Goal: Task Accomplishment & Management: Manage account settings

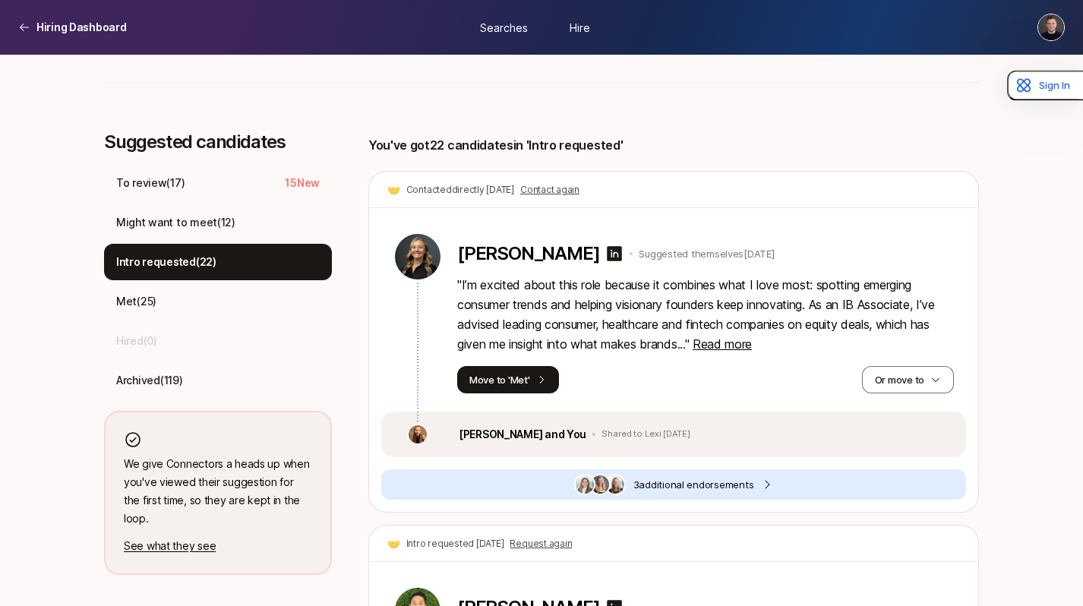
scroll to position [370, 0]
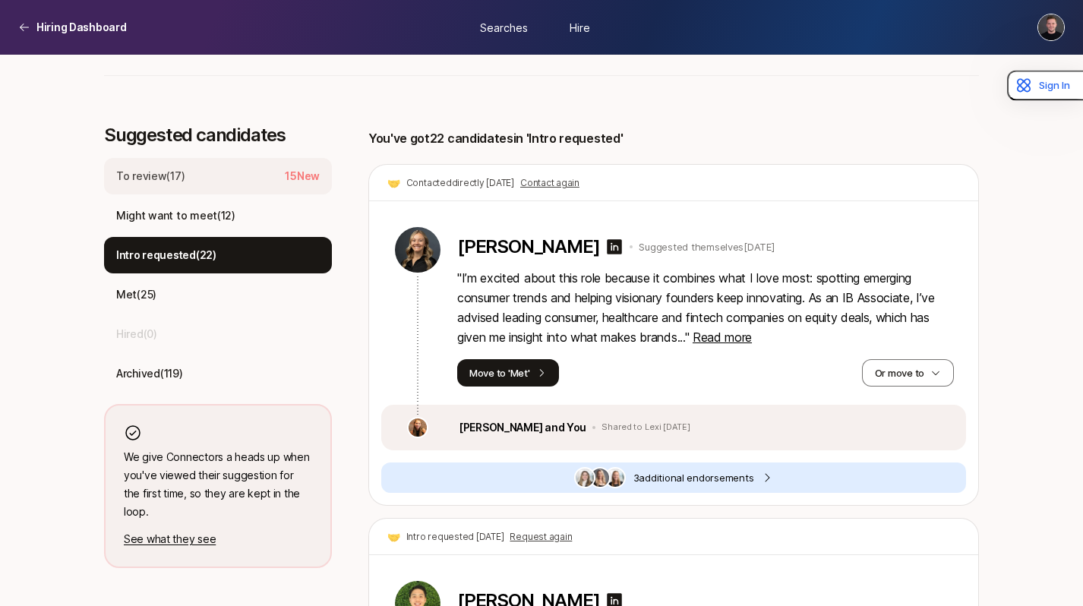
click at [191, 177] on div "To review ( 17 ) 15 New" at bounding box center [218, 176] width 228 height 36
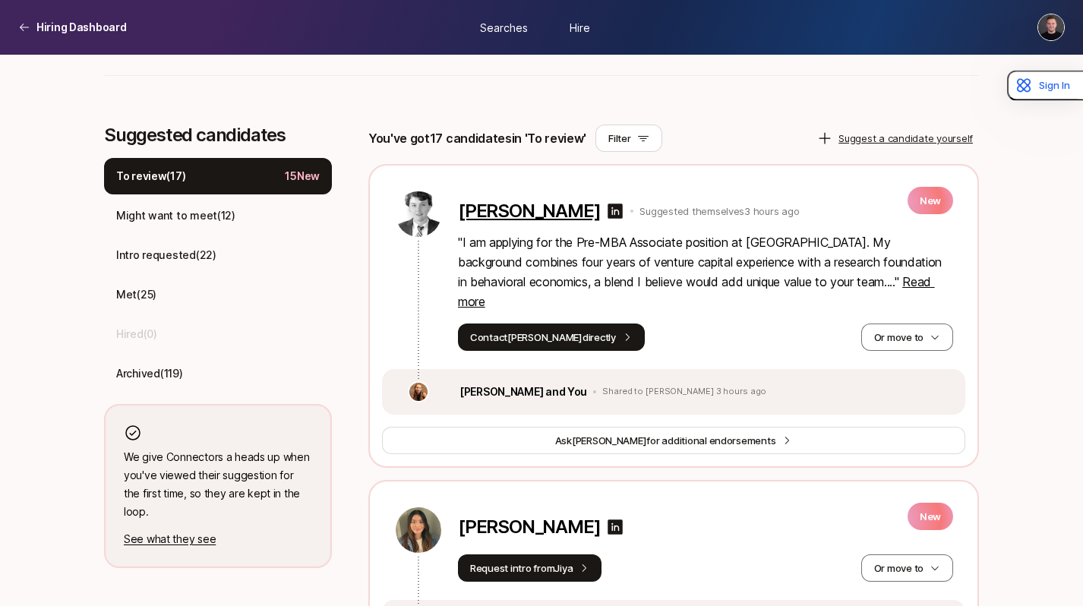
click at [541, 220] on p "[PERSON_NAME]" at bounding box center [529, 211] width 142 height 21
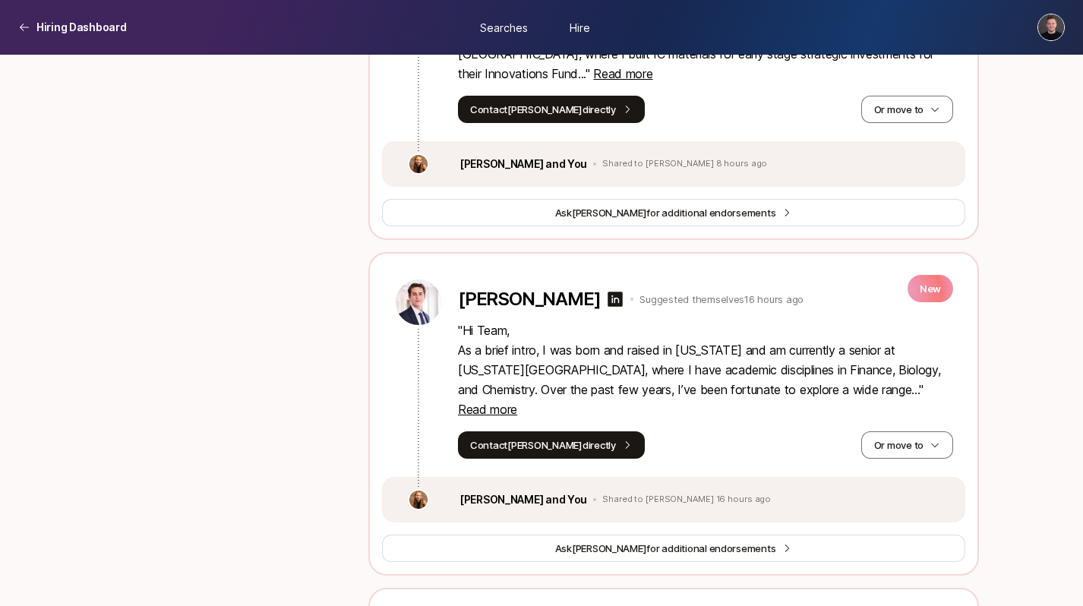
scroll to position [1013, 0]
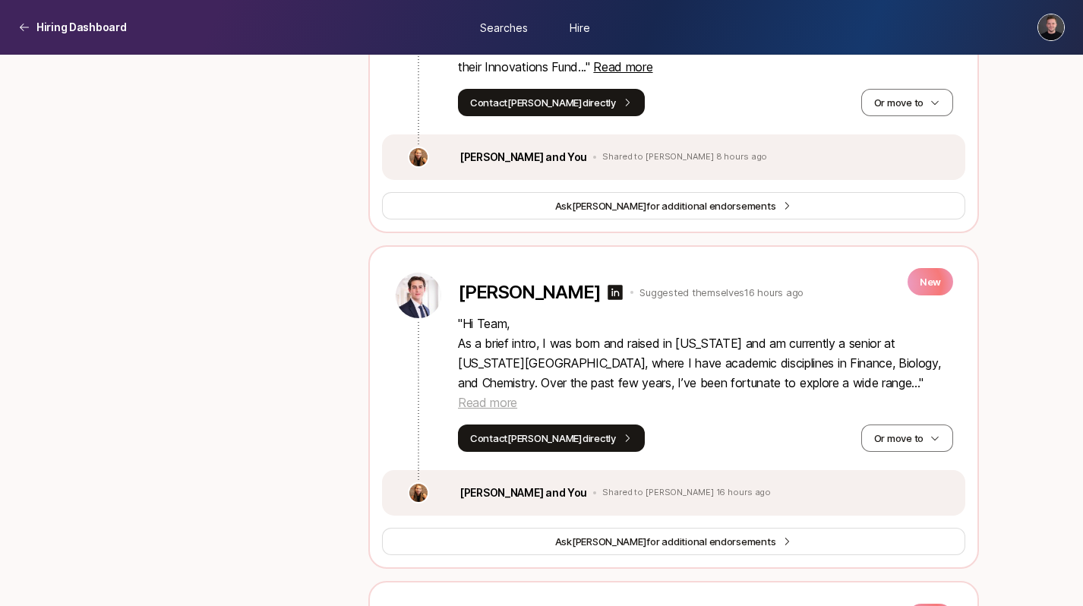
click at [517, 395] on span "Read more" at bounding box center [487, 402] width 59 height 15
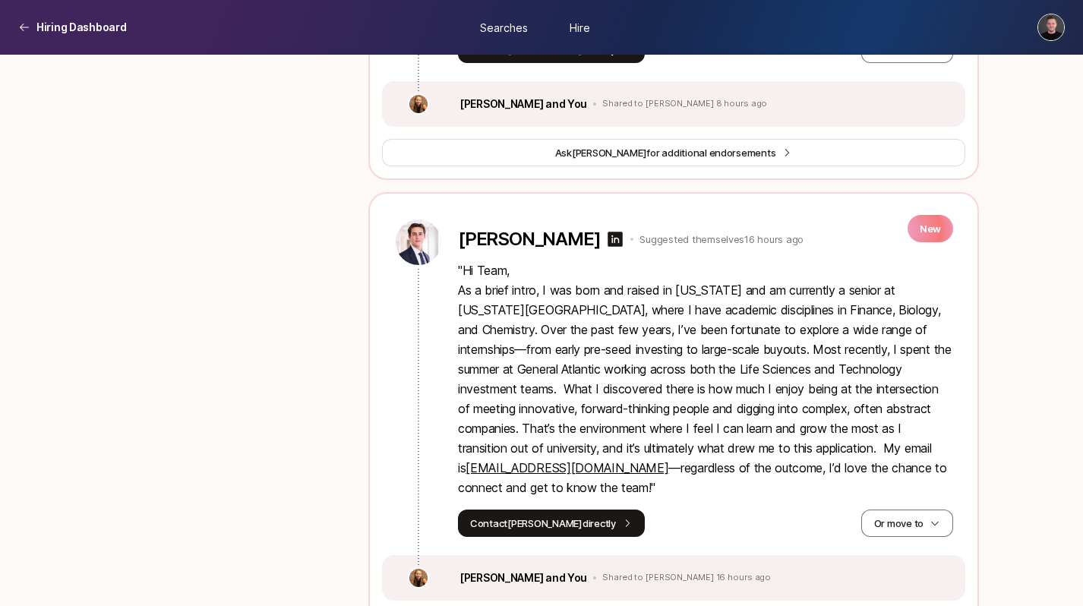
scroll to position [1084, 0]
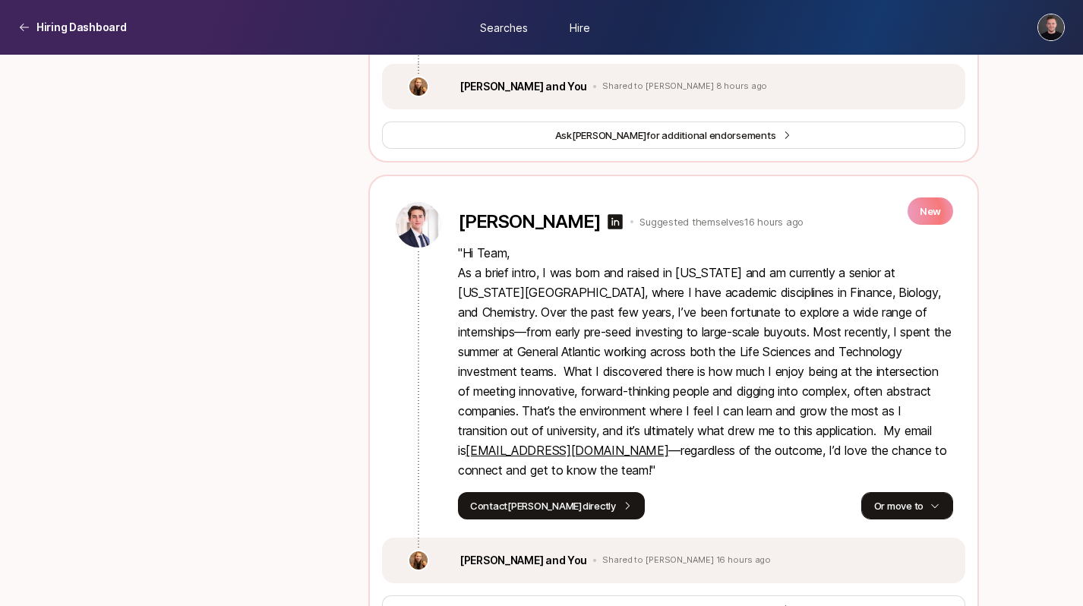
click at [902, 492] on button "Or move to" at bounding box center [907, 505] width 92 height 27
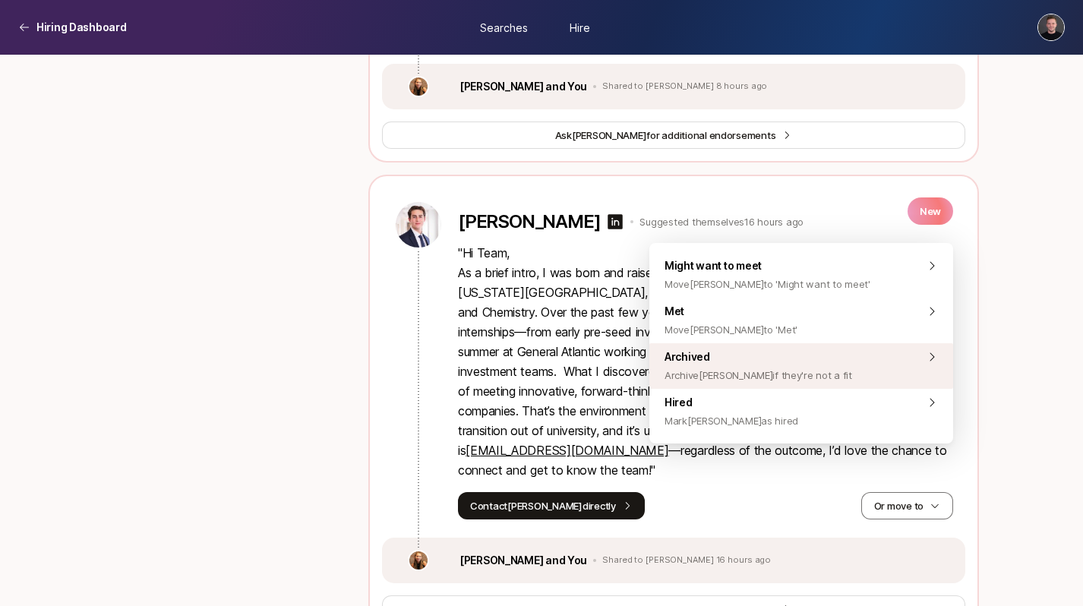
click at [715, 357] on span "Archived Archive Ryan if they're not a fit" at bounding box center [759, 366] width 188 height 36
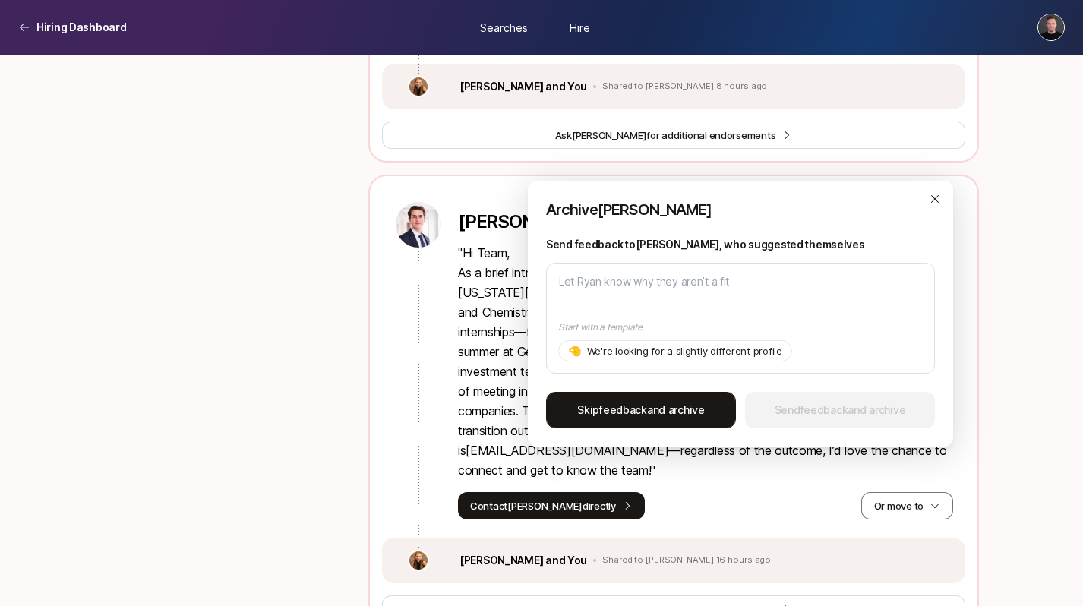
click at [640, 421] on button "Skip feedback and archive" at bounding box center [641, 410] width 190 height 36
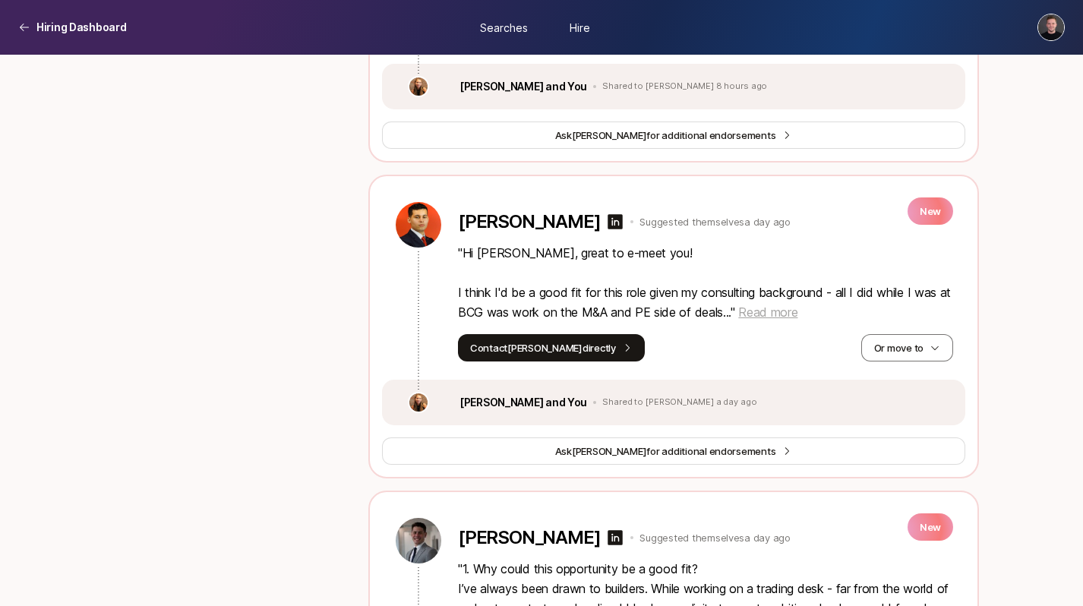
click at [782, 305] on span "Read more" at bounding box center [767, 312] width 59 height 15
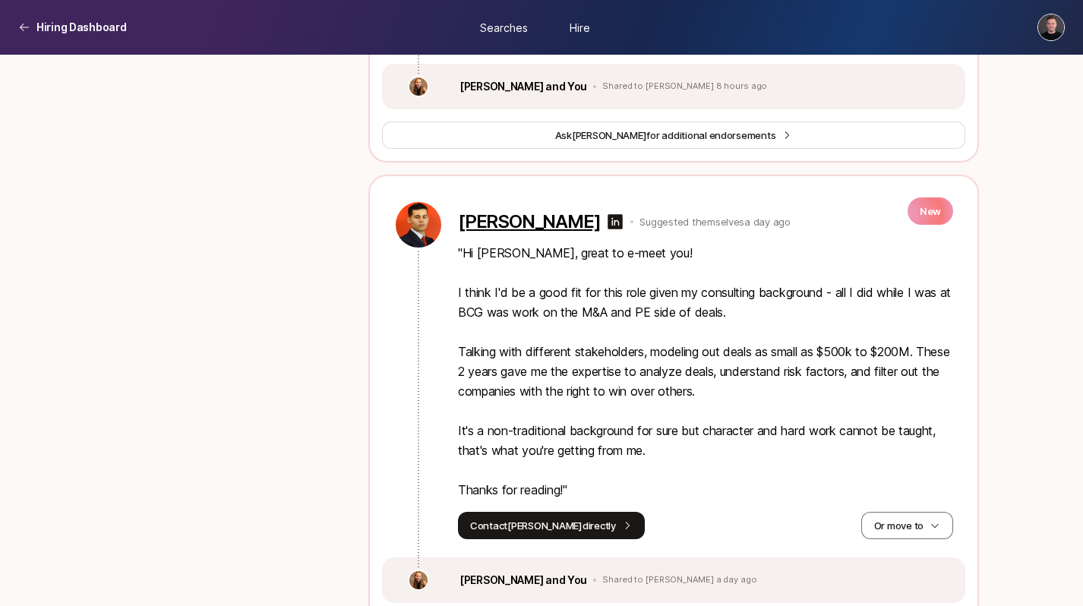
click at [518, 211] on p "[PERSON_NAME]" at bounding box center [529, 221] width 142 height 21
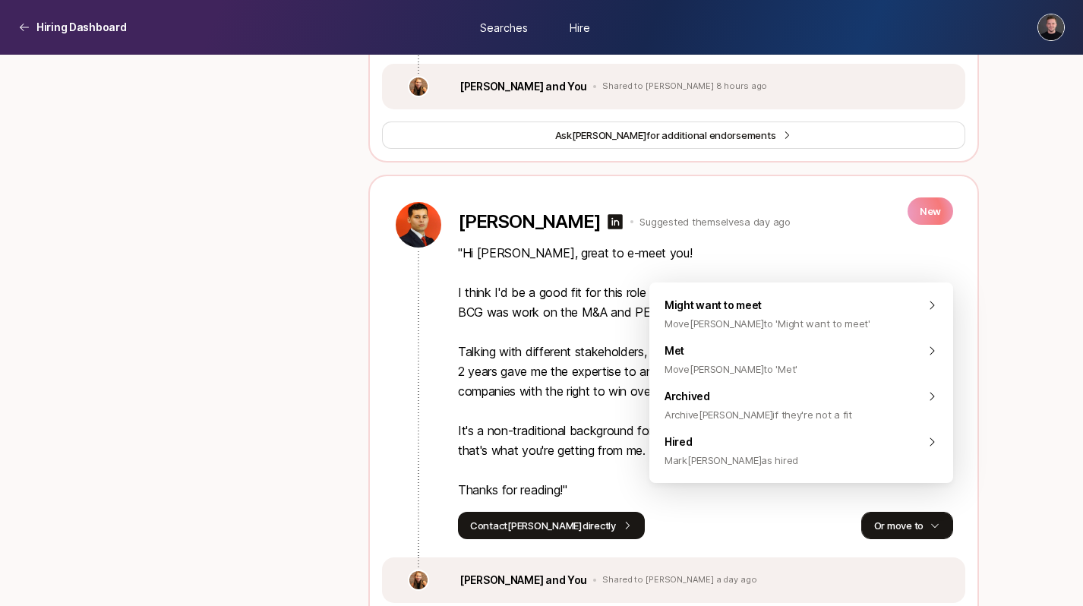
click at [886, 512] on button "Or move to" at bounding box center [907, 525] width 92 height 27
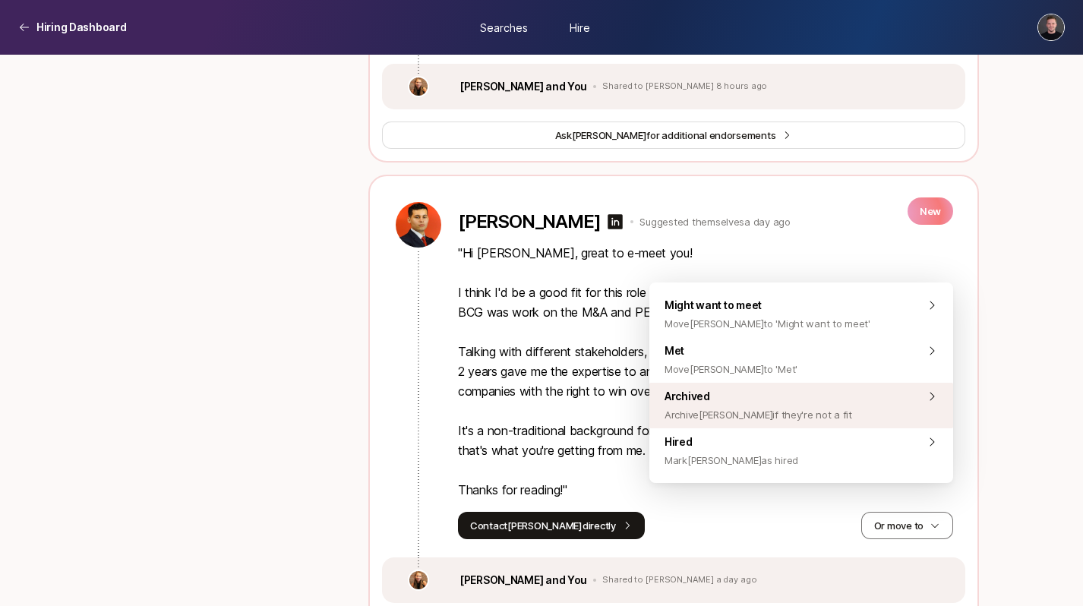
click at [716, 399] on span "Archived Archive Bryan if they're not a fit" at bounding box center [759, 405] width 188 height 36
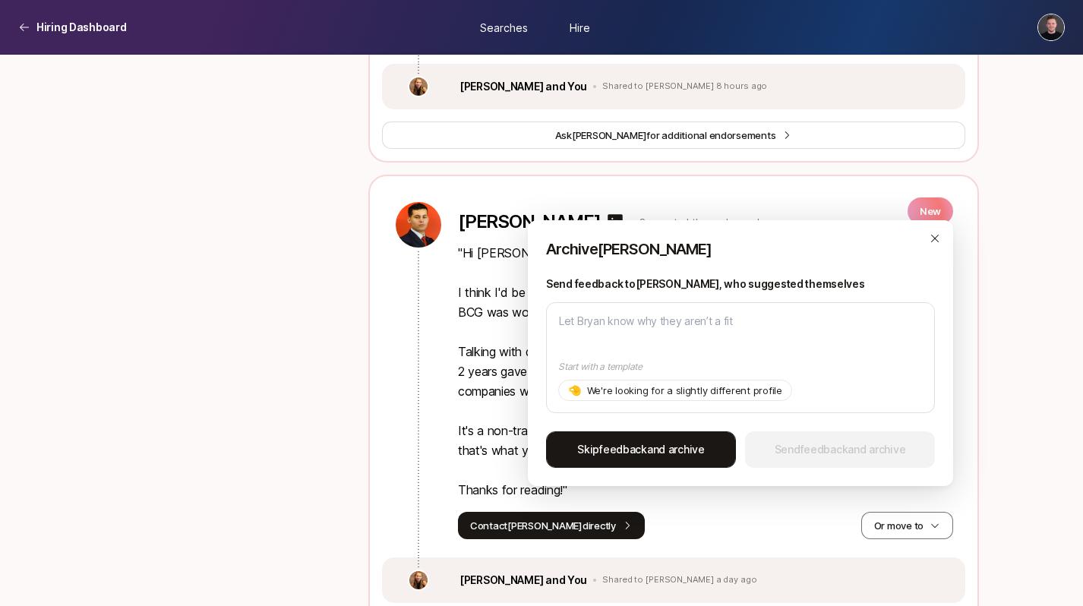
click at [631, 441] on span "Skip feedback and archive" at bounding box center [641, 450] width 128 height 18
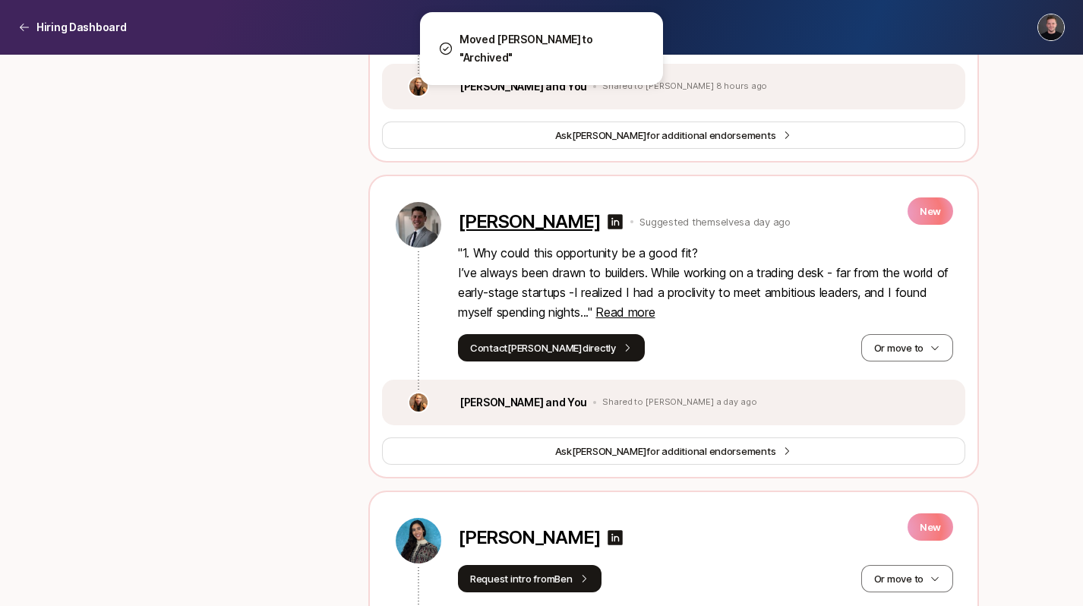
click at [520, 211] on p "[PERSON_NAME]" at bounding box center [529, 221] width 142 height 21
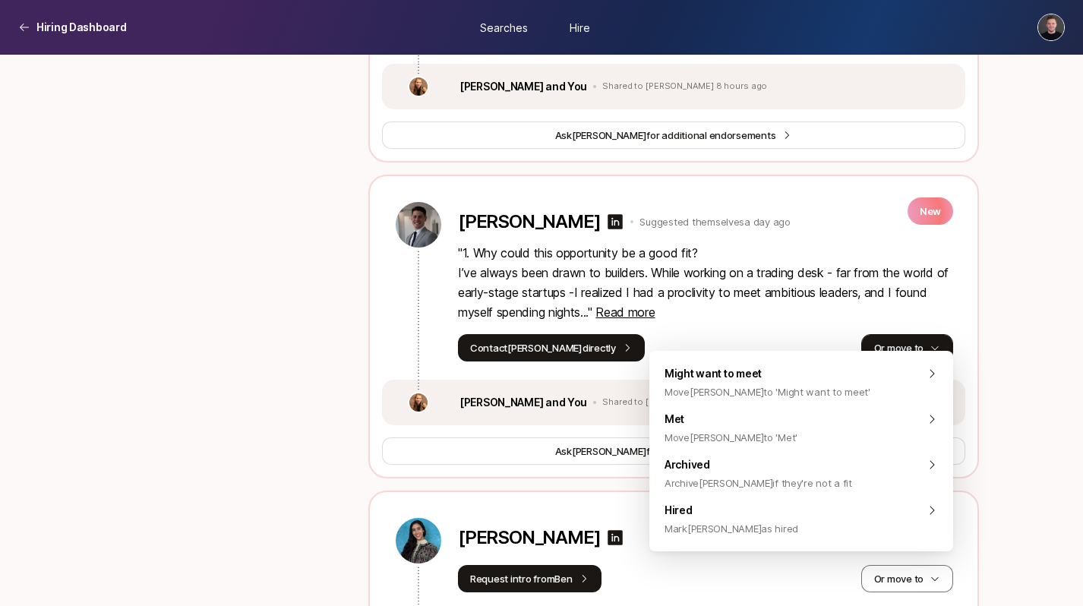
click at [892, 337] on button "Or move to" at bounding box center [907, 347] width 92 height 27
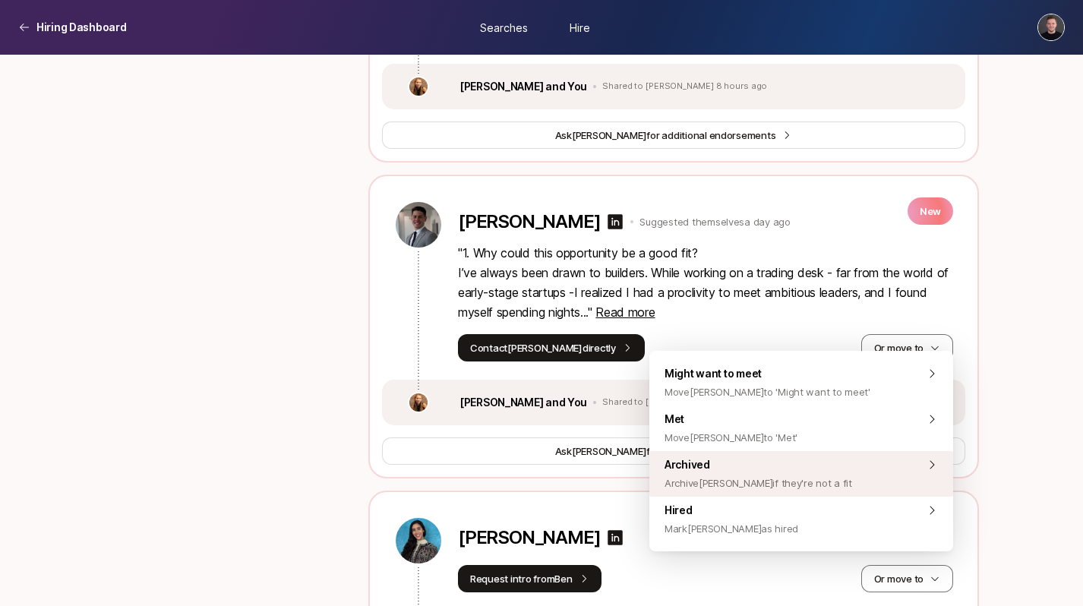
click at [699, 481] on span "Archive Mick if they're not a fit" at bounding box center [759, 483] width 188 height 18
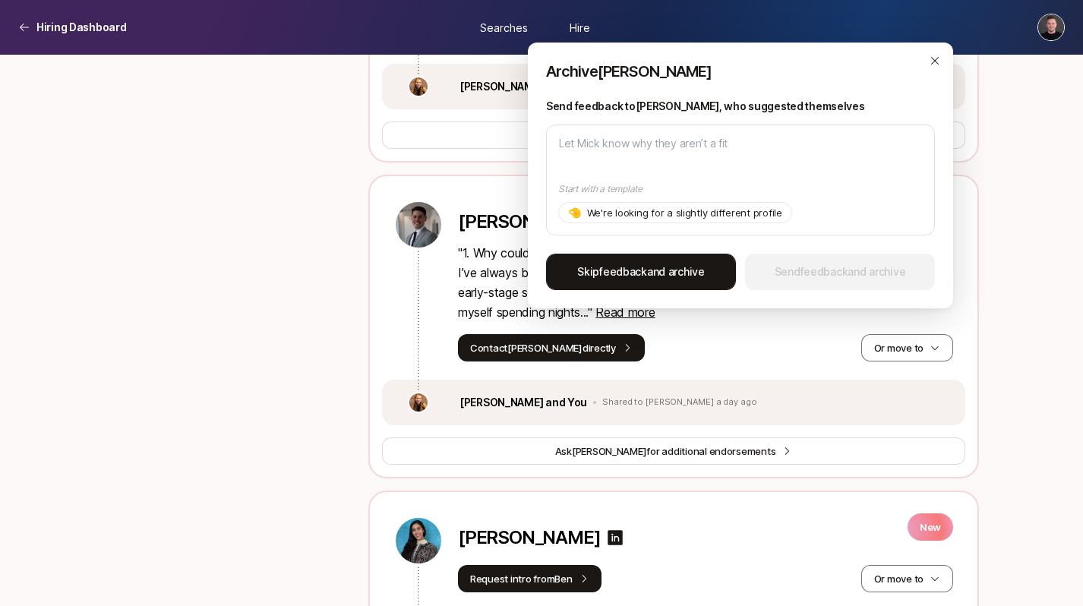
click at [624, 280] on span "Skip feedback and archive" at bounding box center [641, 272] width 128 height 18
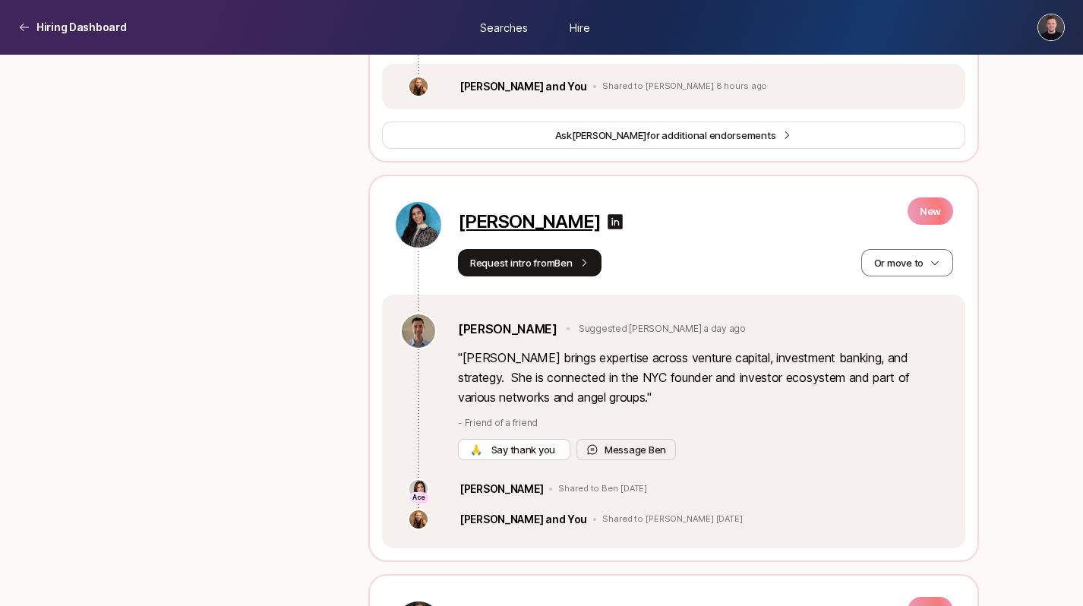
click at [546, 211] on p "[PERSON_NAME]" at bounding box center [529, 221] width 142 height 21
click at [479, 319] on link "[PERSON_NAME]" at bounding box center [508, 329] width 100 height 20
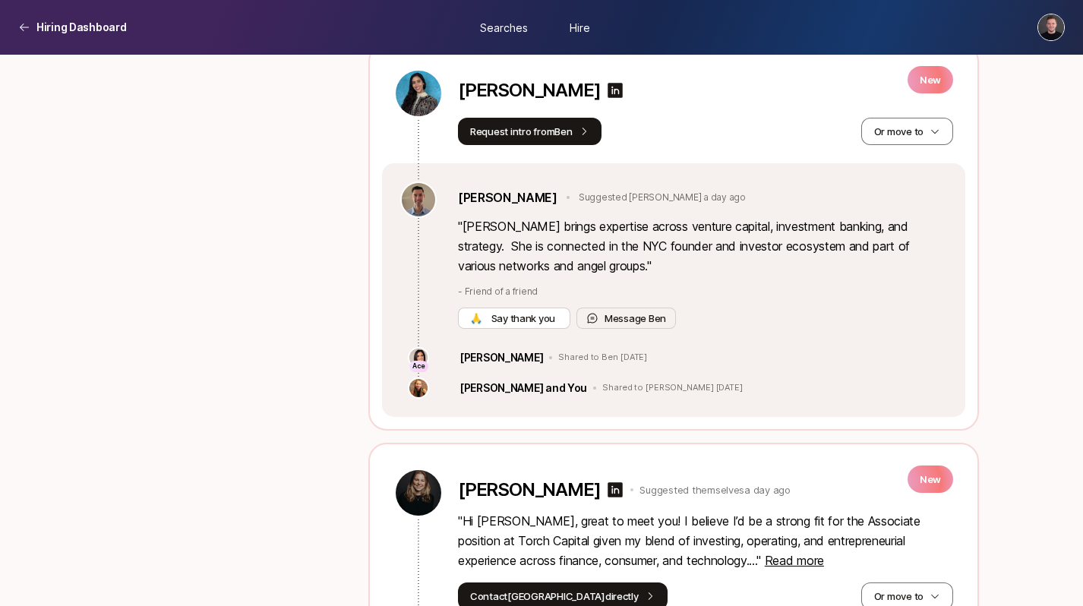
scroll to position [1236, 0]
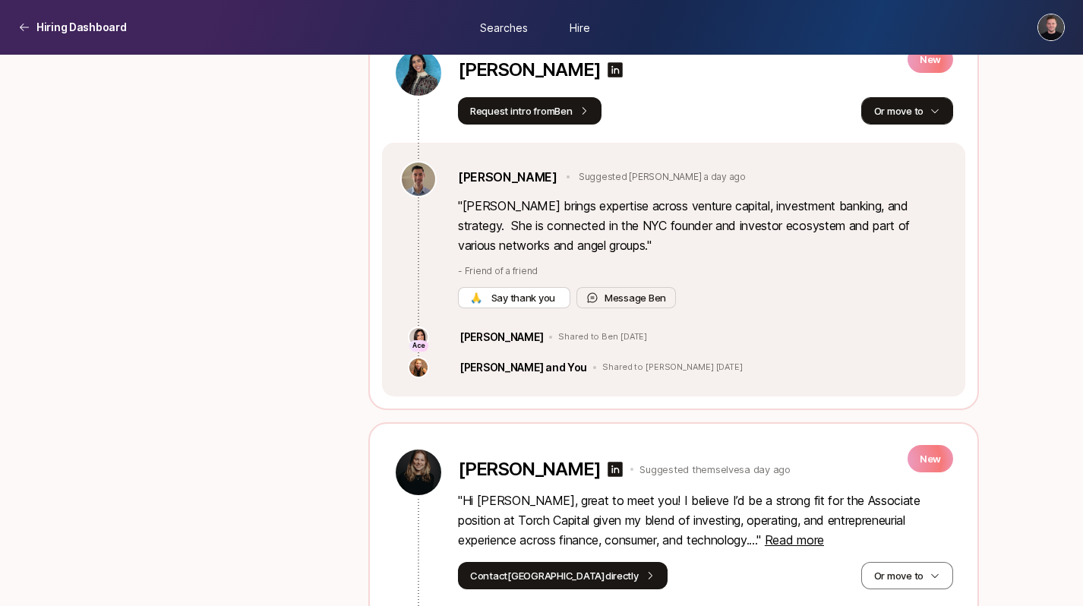
click at [902, 97] on button "Or move to" at bounding box center [907, 110] width 92 height 27
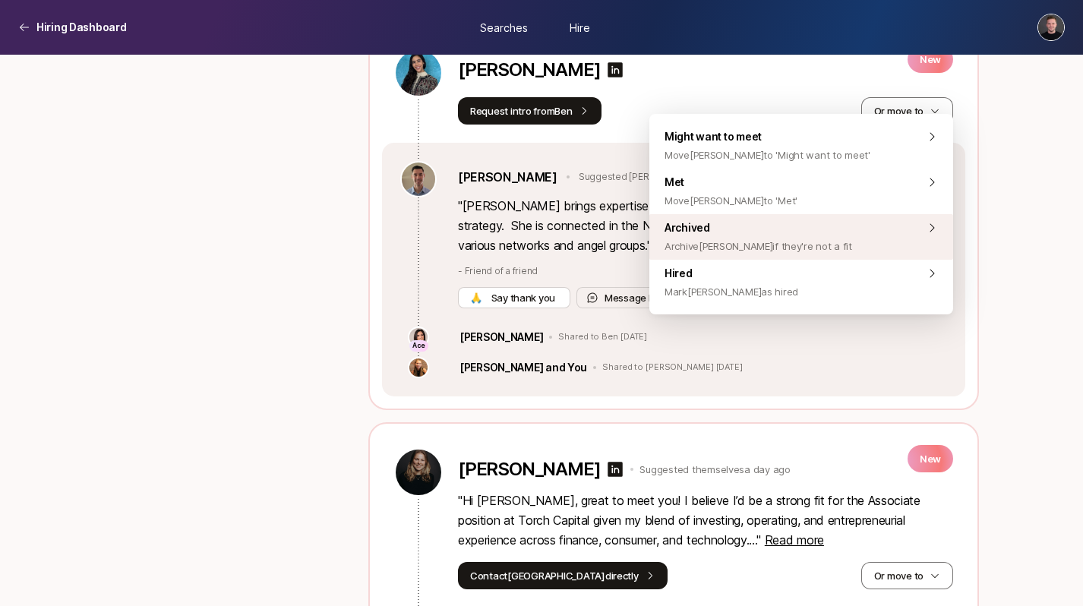
click at [728, 236] on span "Archived Archive Melanie if they're not a fit" at bounding box center [759, 237] width 188 height 36
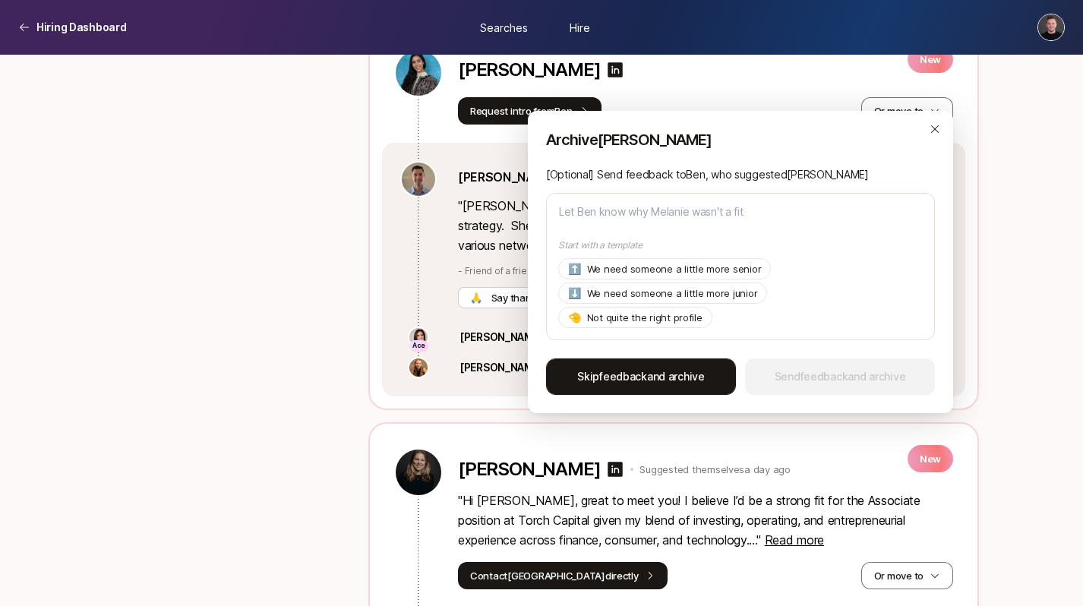
click at [626, 371] on span "feedback" at bounding box center [623, 376] width 48 height 13
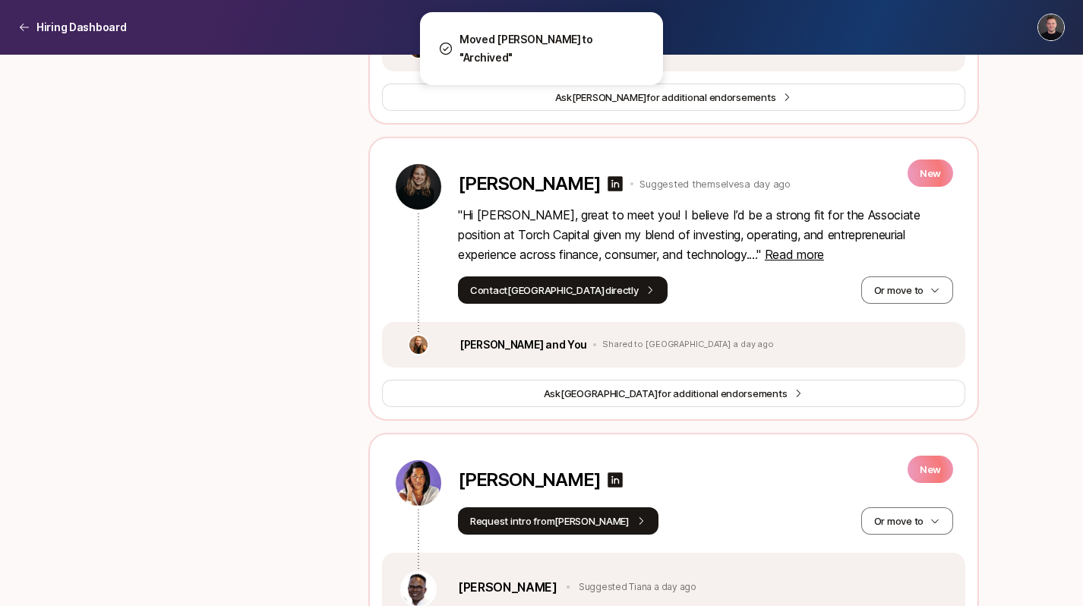
scroll to position [1120, 0]
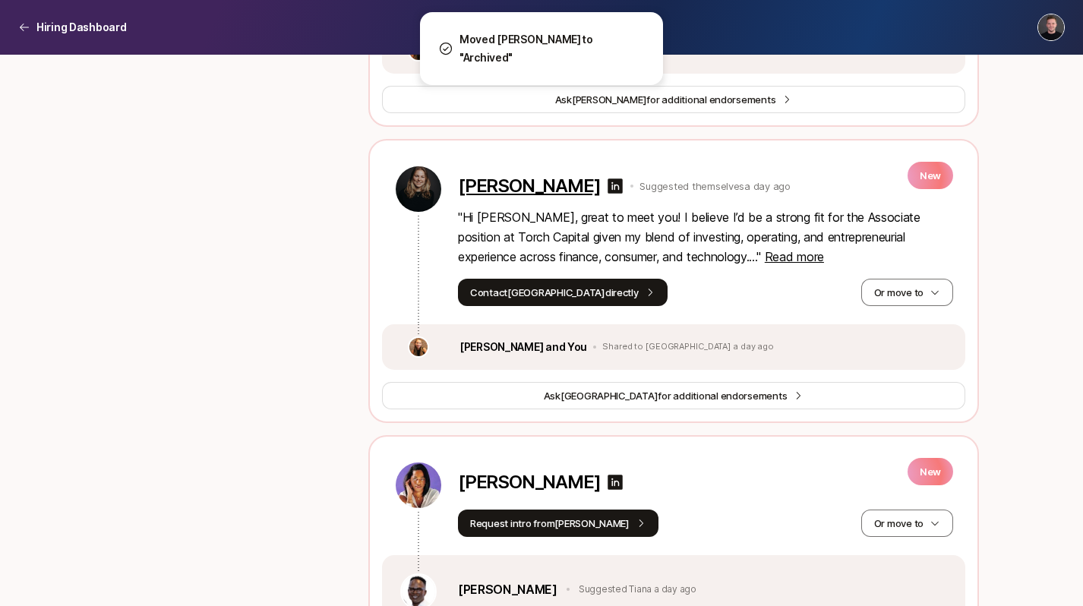
click at [511, 175] on p "[PERSON_NAME]" at bounding box center [529, 185] width 142 height 21
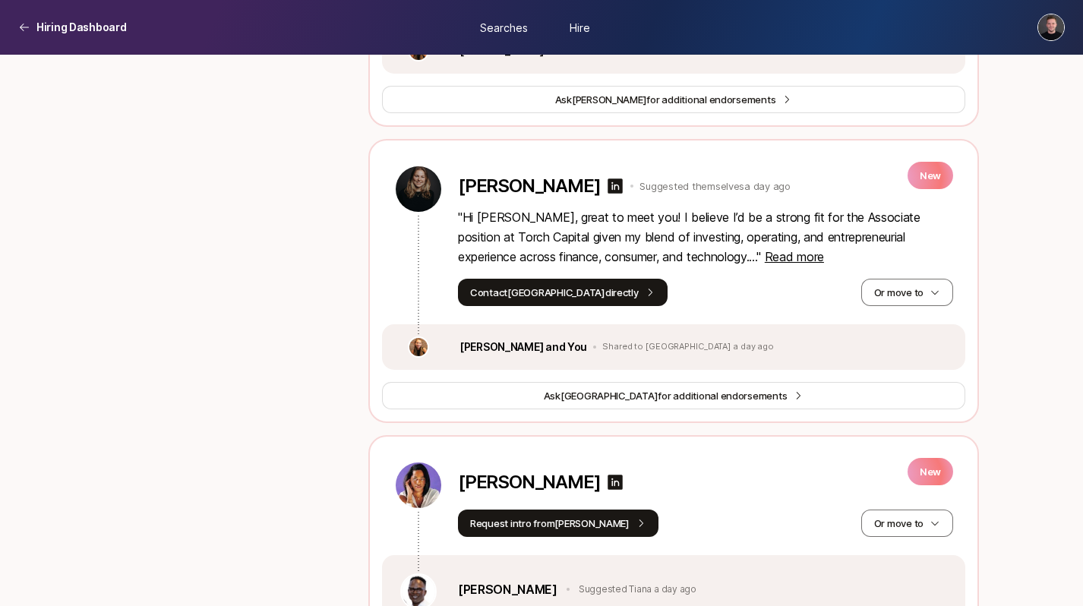
click at [709, 248] on div "Madison Visco Suggested themselves a day ago New " Hi Katie, great to meet you!…" at bounding box center [705, 235] width 495 height 141
click at [765, 249] on span "Read more" at bounding box center [794, 256] width 59 height 15
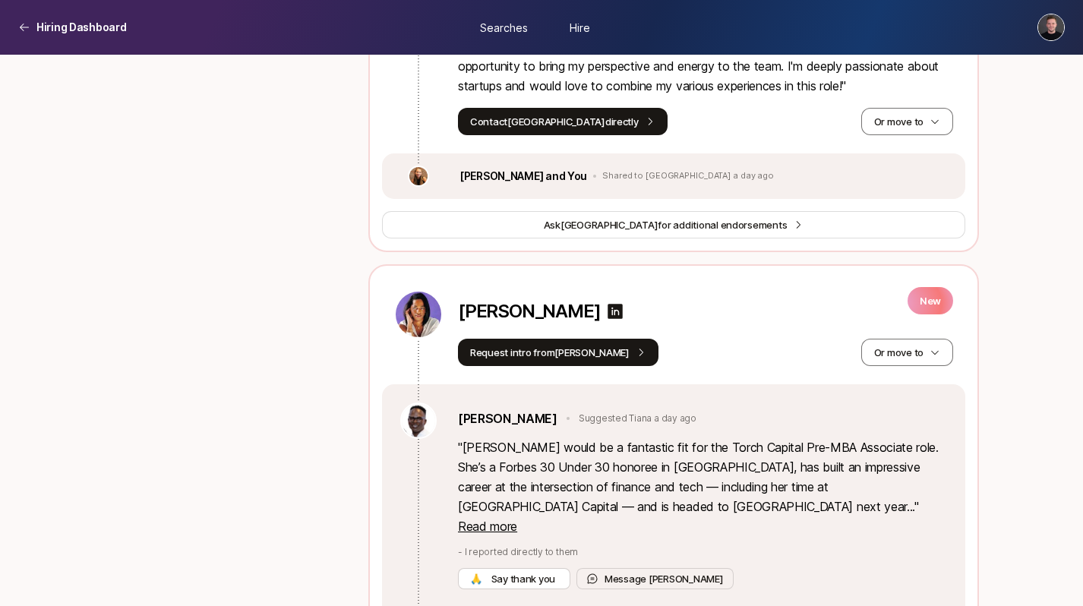
scroll to position [1769, 0]
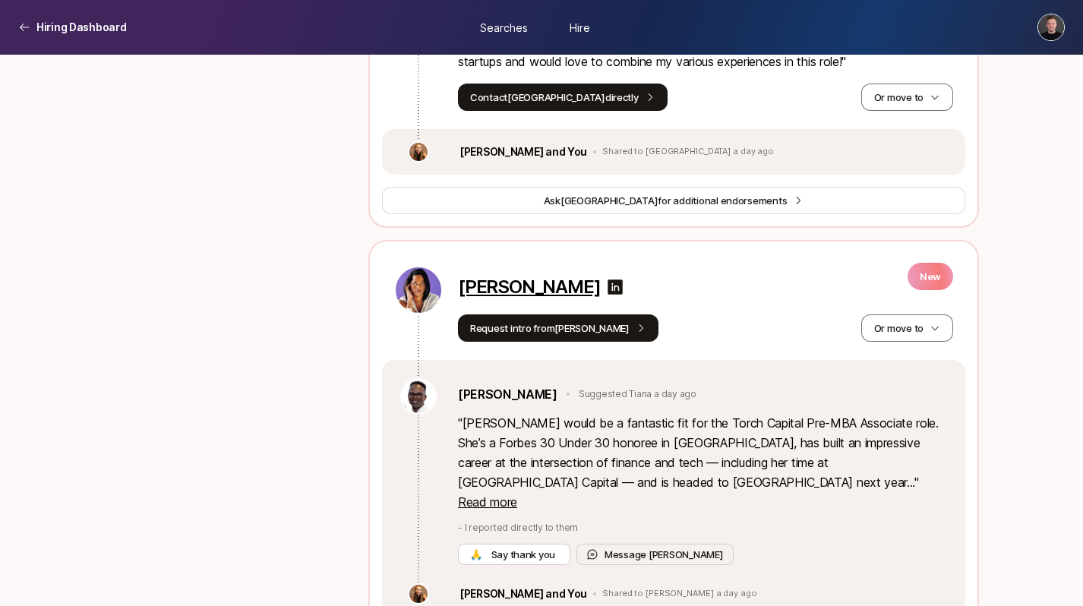
click at [491, 276] on p "[PERSON_NAME]" at bounding box center [529, 286] width 142 height 21
click at [517, 494] on span "Read more" at bounding box center [487, 501] width 59 height 15
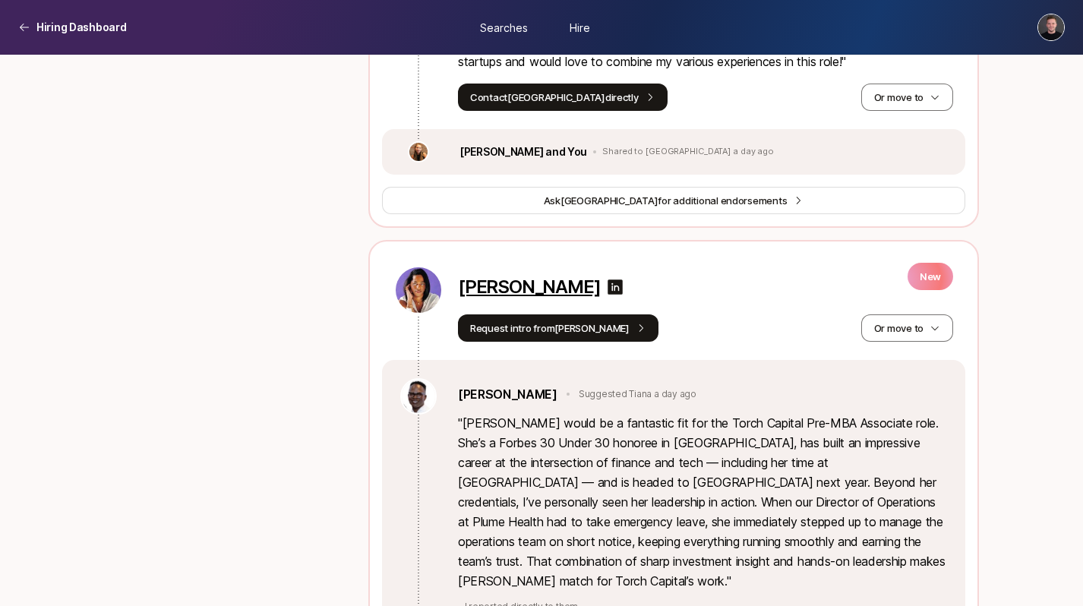
click at [539, 276] on p "[PERSON_NAME]" at bounding box center [529, 286] width 142 height 21
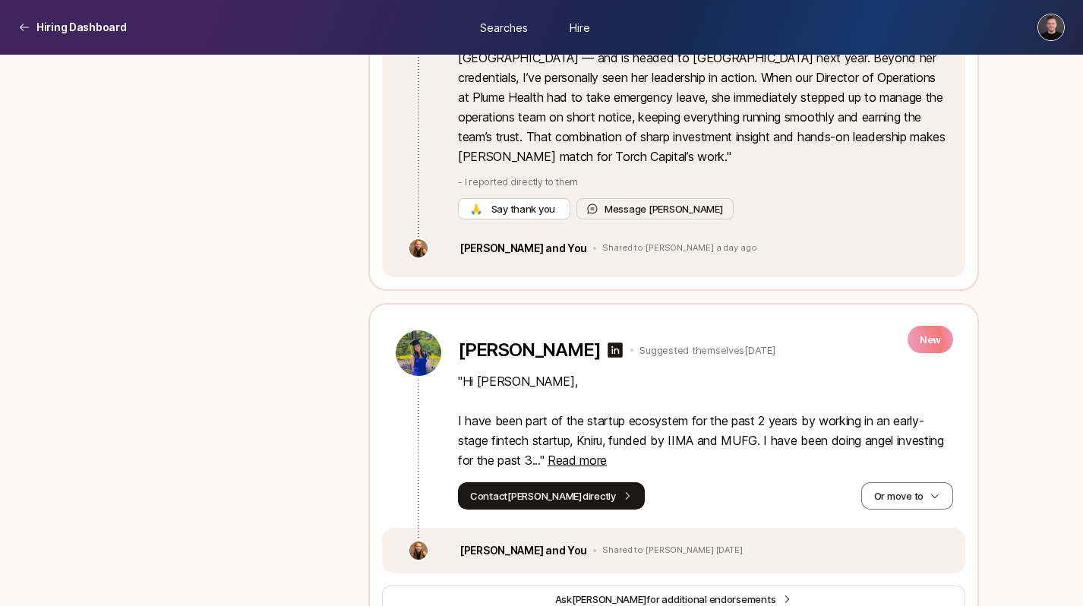
scroll to position [2195, 0]
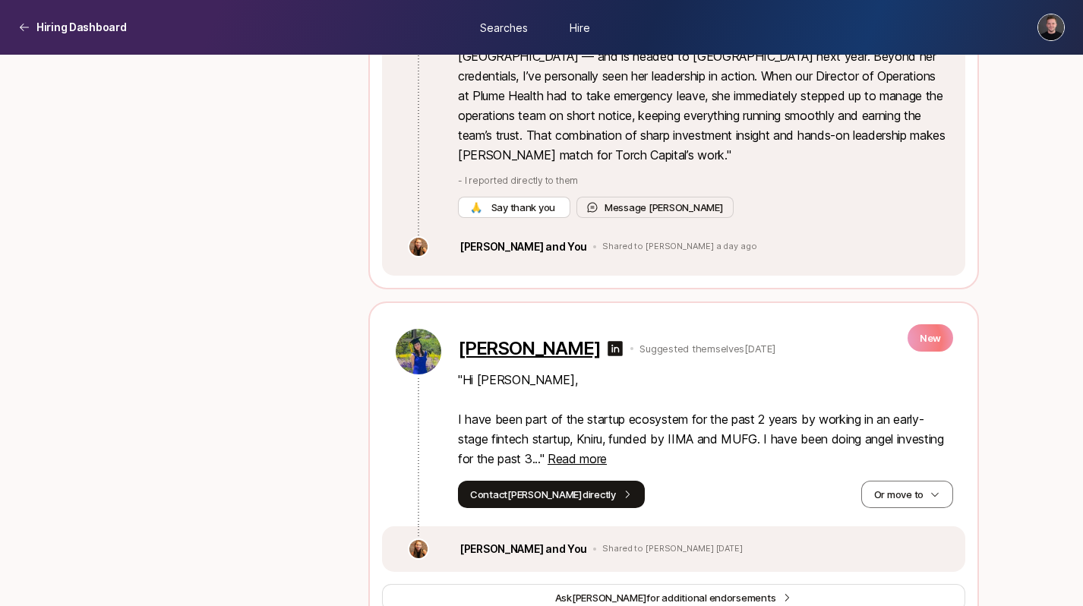
click at [541, 338] on p "[PERSON_NAME]" at bounding box center [529, 348] width 142 height 21
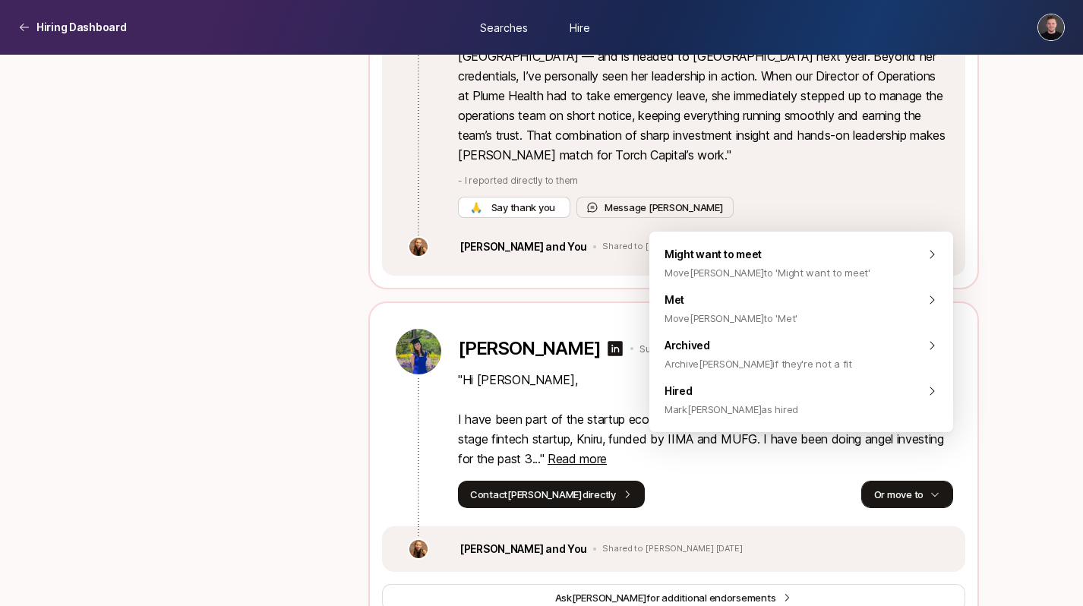
click at [924, 481] on button "Or move to" at bounding box center [907, 494] width 92 height 27
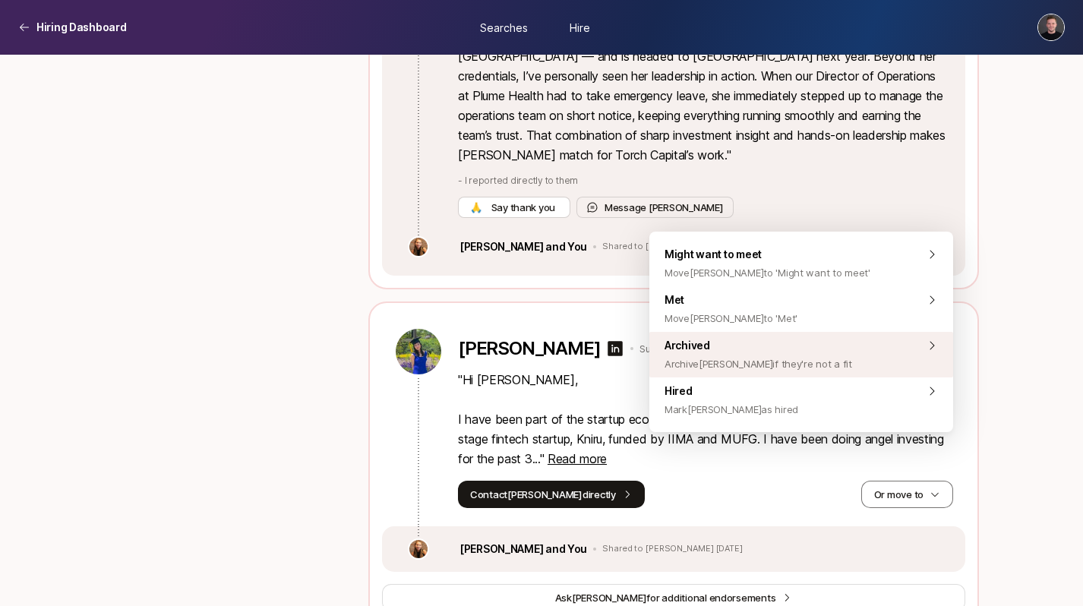
click at [801, 375] on div "Archived Archive Shivangi if they're not a fit" at bounding box center [801, 355] width 304 height 46
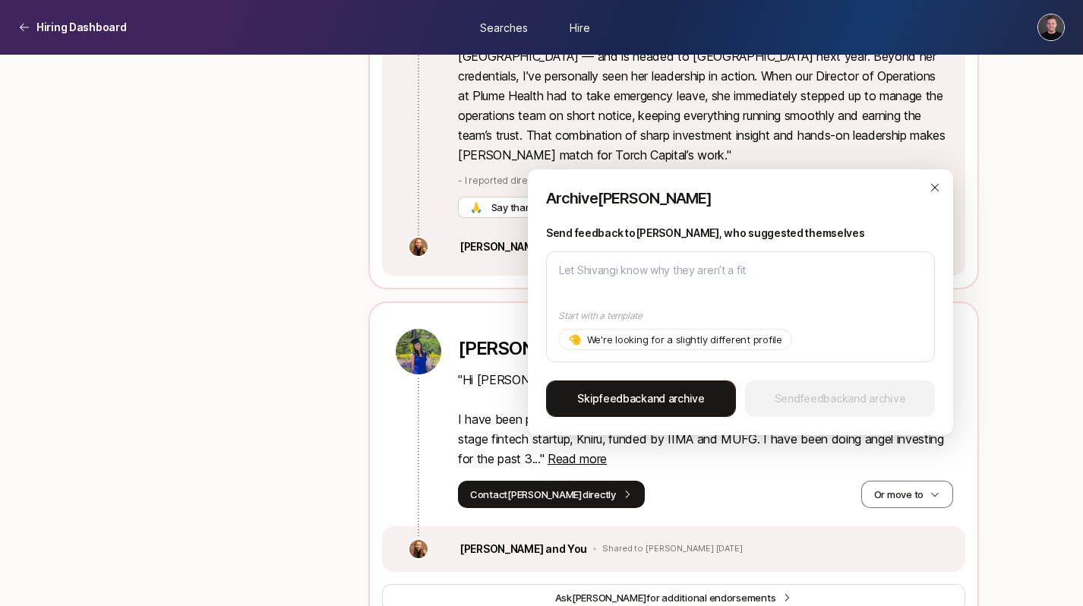
click at [646, 399] on span "feedback" at bounding box center [623, 398] width 48 height 13
type textarea "x"
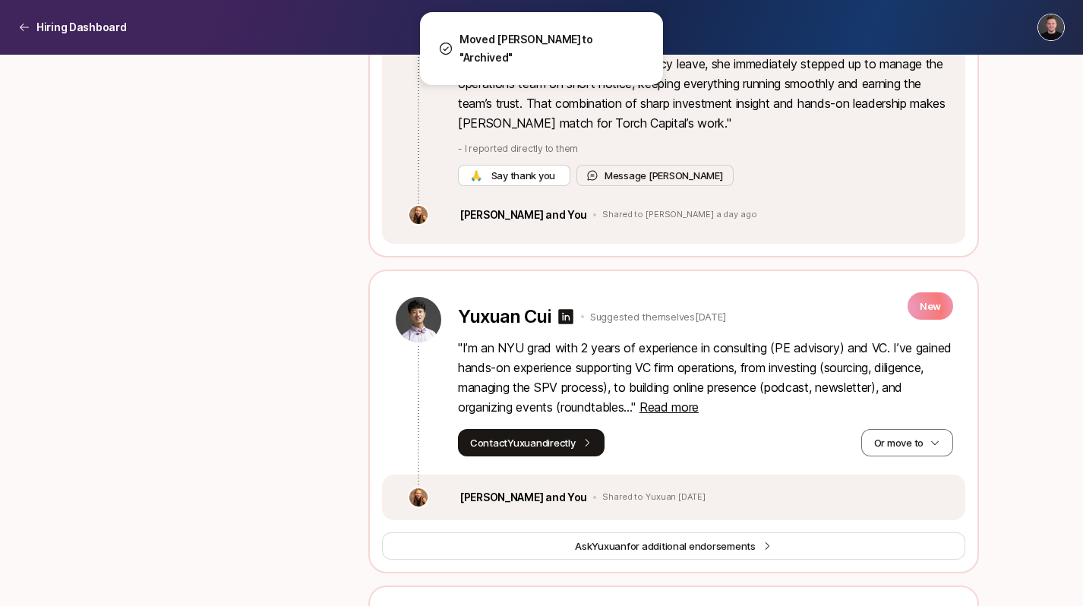
scroll to position [2231, 0]
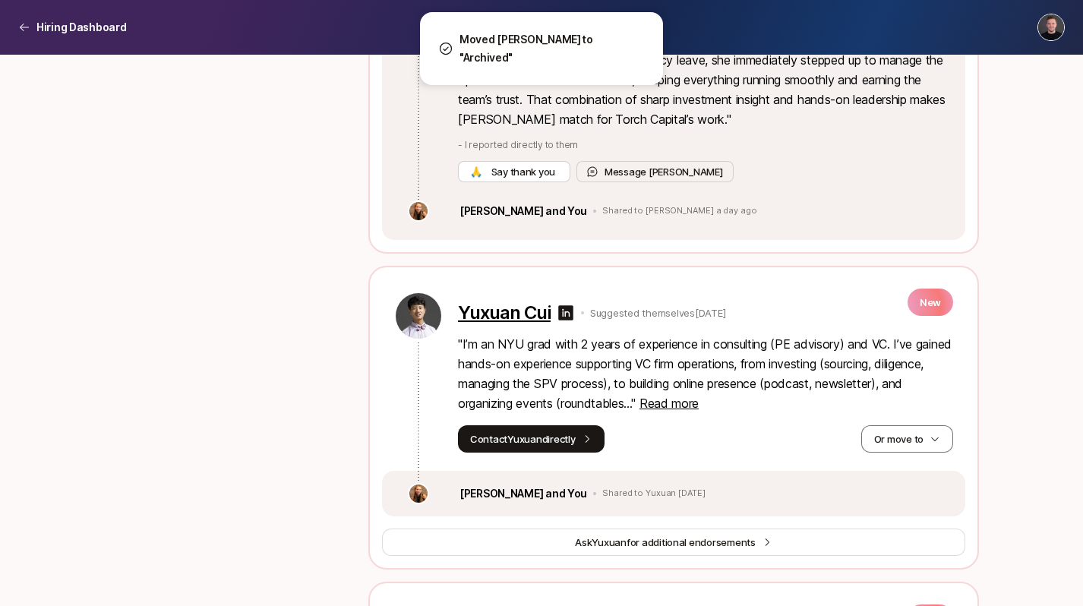
click at [477, 302] on p "Yuxuan Cui" at bounding box center [504, 312] width 93 height 21
